Goal: Navigation & Orientation: Go to known website

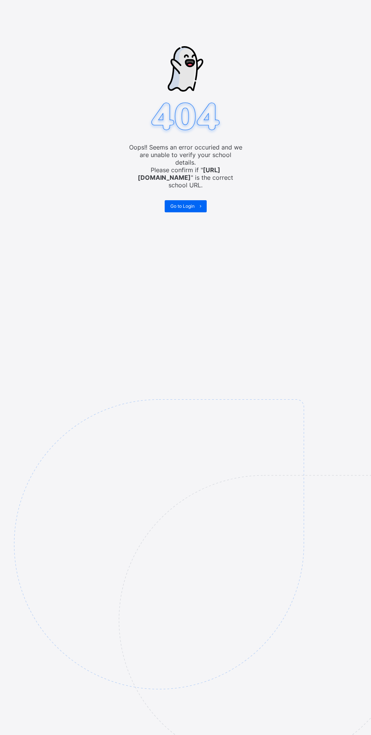
click at [351, 49] on div "Oops!! Seems an error occuried and we are unable to verify your school details.…" at bounding box center [185, 367] width 371 height 735
click at [201, 204] on icon at bounding box center [200, 206] width 6 height 5
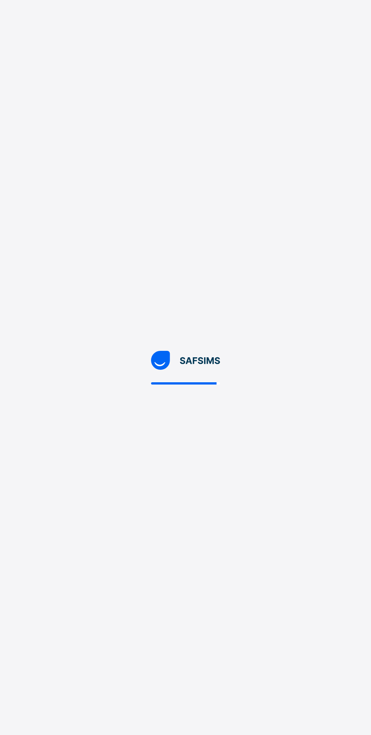
click at [361, 731] on div at bounding box center [185, 367] width 371 height 735
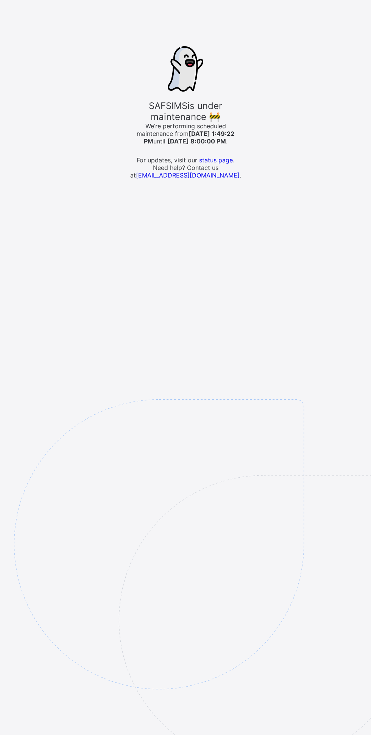
scroll to position [58, 0]
